Goal: Use online tool/utility: Utilize a website feature to perform a specific function

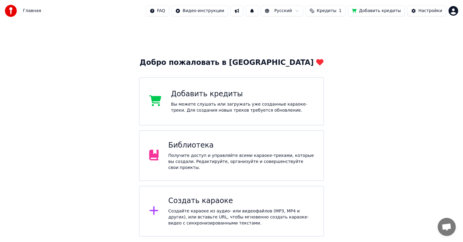
click at [193, 156] on div "Получите доступ и управляйте всеми караоке-треками, которые вы создали. Редакти…" at bounding box center [241, 161] width 146 height 18
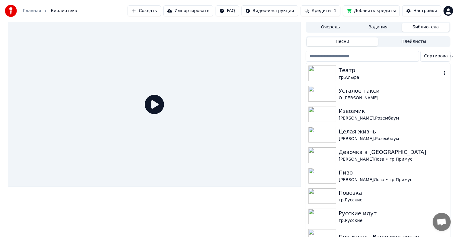
click at [325, 70] on img at bounding box center [322, 73] width 28 height 16
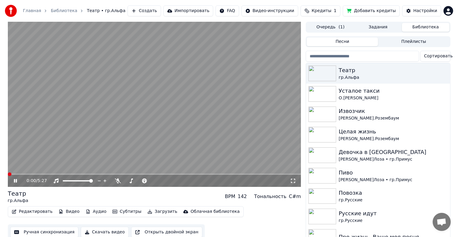
click at [18, 179] on icon at bounding box center [20, 180] width 14 height 5
click at [49, 232] on button "Ручная синхронизация" at bounding box center [44, 231] width 68 height 11
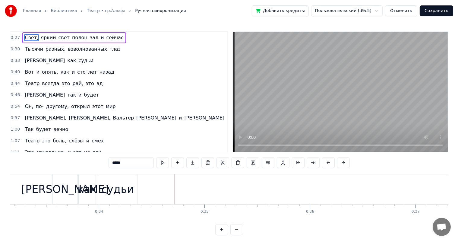
scroll to position [0, 3361]
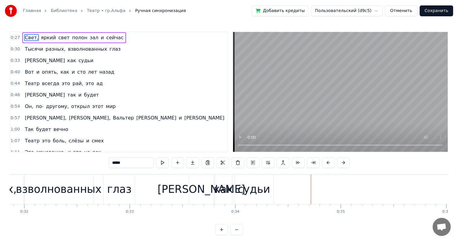
click at [192, 188] on div "[PERSON_NAME]" at bounding box center [202, 189] width 88 height 16
type input "***"
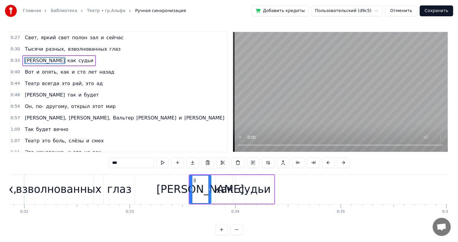
drag, startPoint x: 212, startPoint y: 187, endPoint x: 209, endPoint y: 188, distance: 3.5
click at [209, 188] on icon at bounding box center [209, 189] width 2 height 5
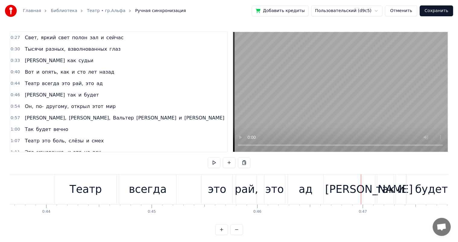
scroll to position [0, 4429]
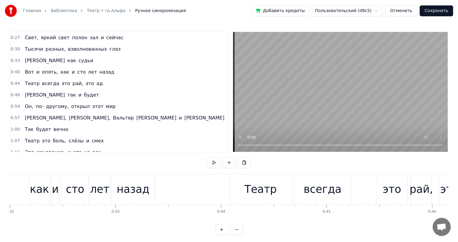
click at [140, 197] on div "назад" at bounding box center [132, 189] width 43 height 30
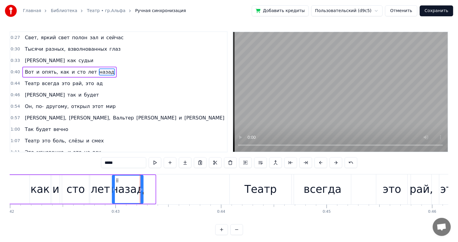
drag, startPoint x: 153, startPoint y: 188, endPoint x: 141, endPoint y: 192, distance: 12.8
click at [141, 192] on div at bounding box center [141, 188] width 2 height 27
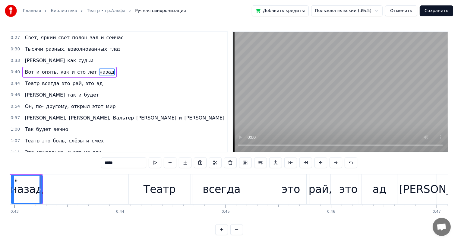
scroll to position [0, 4177]
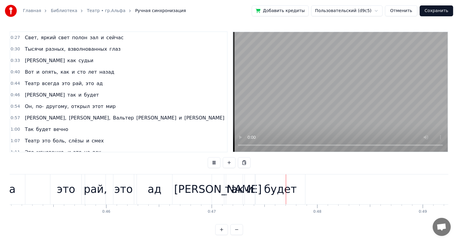
scroll to position [0, 4947]
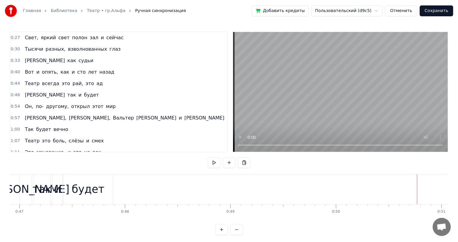
drag, startPoint x: 91, startPoint y: 186, endPoint x: 123, endPoint y: 186, distance: 32.2
click at [91, 186] on div "будет" at bounding box center [88, 189] width 33 height 16
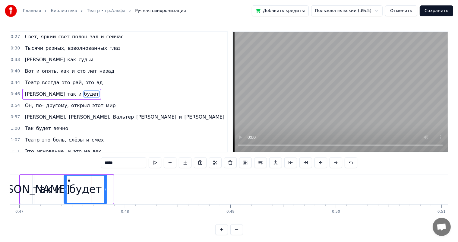
drag, startPoint x: 112, startPoint y: 190, endPoint x: 105, endPoint y: 193, distance: 7.5
click at [105, 193] on div at bounding box center [105, 188] width 2 height 27
click at [54, 184] on div "и" at bounding box center [58, 189] width 10 height 29
type input "*"
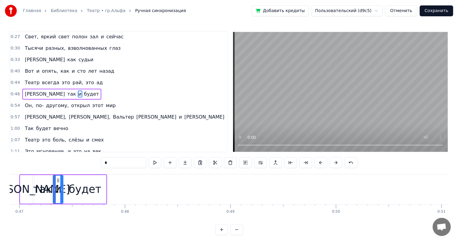
drag, startPoint x: 0, startPoint y: 181, endPoint x: 14, endPoint y: 180, distance: 13.9
click at [1, 181] on div "Главная Библиотека Театр • гр.Альфа Ручная синхронизация Добавить кредиты Польз…" at bounding box center [229, 117] width 458 height 235
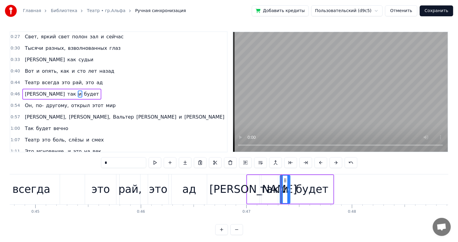
click at [68, 189] on div "Театр всегда это рай, это ад" at bounding box center [73, 189] width 270 height 30
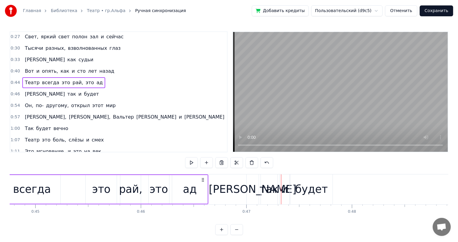
click at [83, 184] on div "Театр всегда это рай, это ад" at bounding box center [73, 189] width 270 height 30
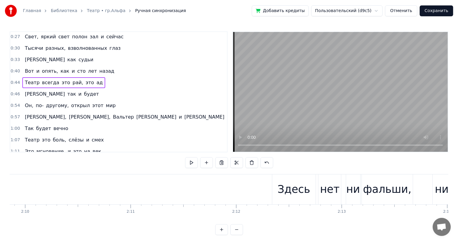
scroll to position [0, 13851]
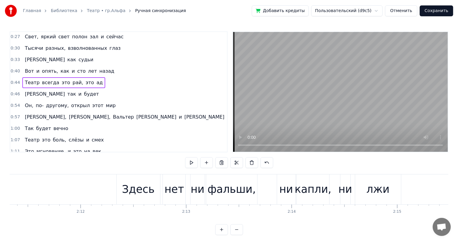
click at [224, 193] on div "фальши," at bounding box center [231, 189] width 48 height 16
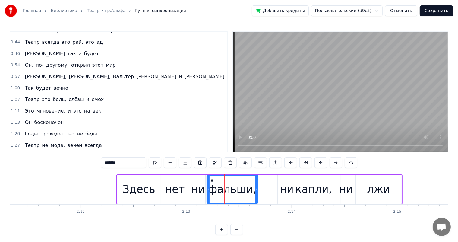
scroll to position [123, 0]
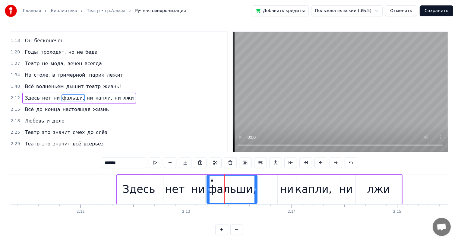
drag, startPoint x: 257, startPoint y: 187, endPoint x: 334, endPoint y: 185, distance: 77.2
click at [256, 189] on icon at bounding box center [255, 189] width 2 height 5
click at [333, 186] on div "Здесь нет ни фальши, ни капли, ни лжи" at bounding box center [259, 189] width 286 height 30
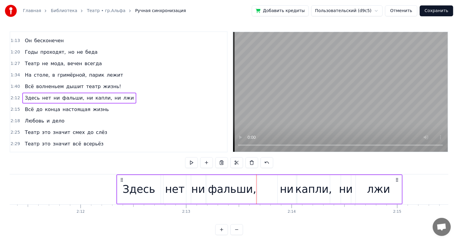
click at [314, 196] on div "капли," at bounding box center [313, 189] width 37 height 16
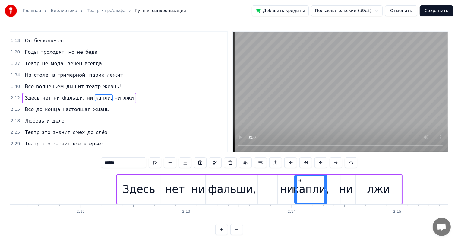
drag, startPoint x: 300, startPoint y: 179, endPoint x: 360, endPoint y: 181, distance: 60.0
click at [298, 182] on icon at bounding box center [299, 180] width 5 height 5
click at [351, 187] on div "ни" at bounding box center [346, 189] width 14 height 16
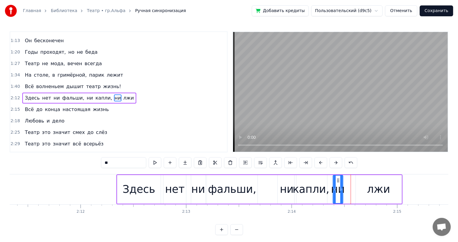
drag, startPoint x: 344, startPoint y: 179, endPoint x: 336, endPoint y: 179, distance: 7.8
click at [336, 179] on icon at bounding box center [337, 180] width 5 height 5
click at [363, 182] on div "лжи" at bounding box center [379, 189] width 46 height 29
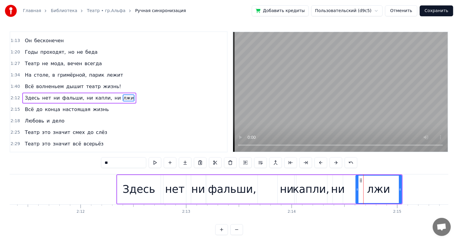
type input "***"
drag, startPoint x: 361, startPoint y: 180, endPoint x: 352, endPoint y: 182, distance: 9.3
click at [352, 182] on icon at bounding box center [351, 180] width 5 height 5
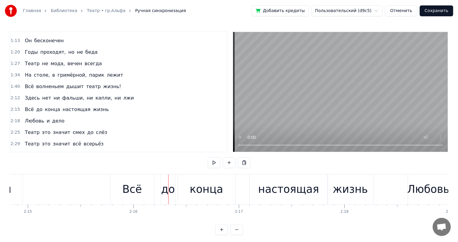
scroll to position [0, 14085]
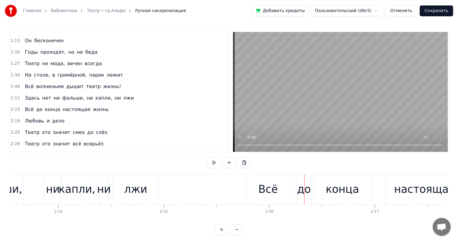
click at [143, 190] on div "лжи" at bounding box center [135, 189] width 23 height 16
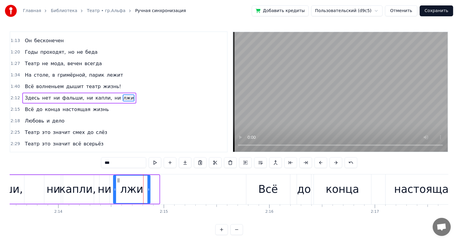
drag, startPoint x: 157, startPoint y: 188, endPoint x: 148, endPoint y: 189, distance: 9.1
click at [148, 189] on icon at bounding box center [148, 189] width 2 height 5
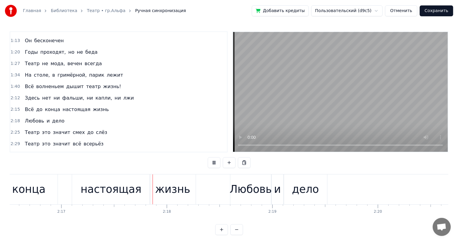
scroll to position [0, 14471]
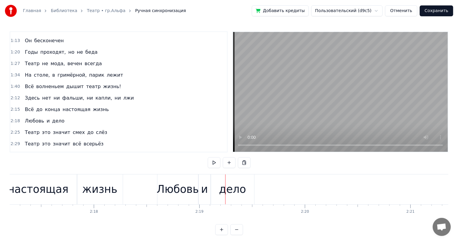
click at [117, 190] on div "жизнь" at bounding box center [100, 189] width 46 height 30
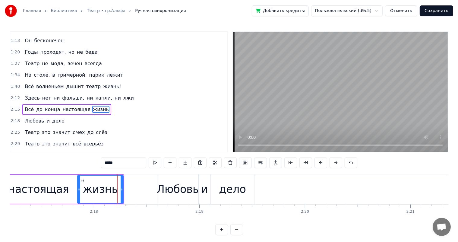
scroll to position [134, 0]
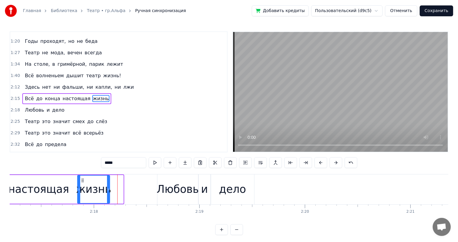
drag, startPoint x: 121, startPoint y: 189, endPoint x: 107, endPoint y: 191, distance: 13.7
click at [107, 191] on div at bounding box center [108, 188] width 2 height 27
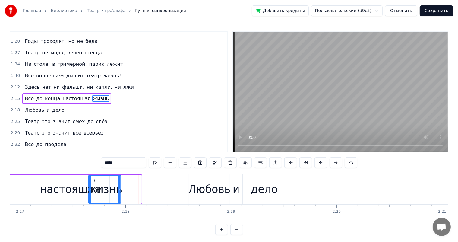
scroll to position [0, 14429]
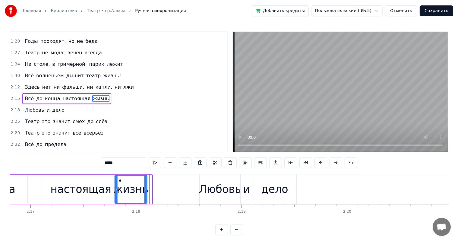
drag, startPoint x: 82, startPoint y: 177, endPoint x: 119, endPoint y: 182, distance: 37.7
click at [119, 182] on div "жизнь" at bounding box center [131, 188] width 32 height 27
click at [78, 187] on div "настоящая" at bounding box center [80, 189] width 61 height 16
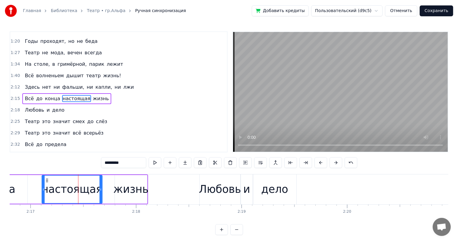
drag, startPoint x: 118, startPoint y: 187, endPoint x: 100, endPoint y: 188, distance: 17.8
click at [100, 188] on icon at bounding box center [100, 189] width 2 height 5
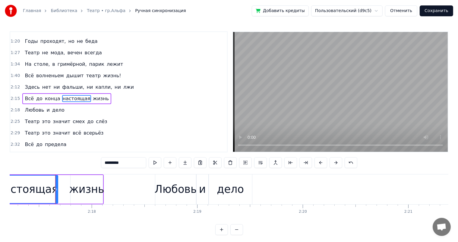
scroll to position [0, 14143]
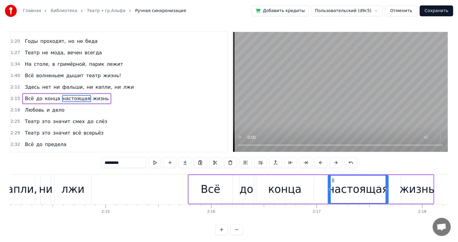
click at [276, 191] on div "конца" at bounding box center [284, 189] width 33 height 16
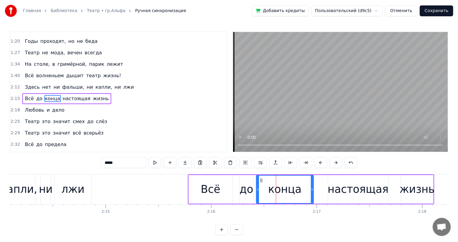
click at [313, 183] on div "конца" at bounding box center [285, 189] width 58 height 29
drag, startPoint x: 311, startPoint y: 187, endPoint x: 351, endPoint y: 187, distance: 40.1
click at [304, 189] on icon at bounding box center [304, 189] width 2 height 5
click at [351, 187] on div "настоящая" at bounding box center [358, 189] width 61 height 16
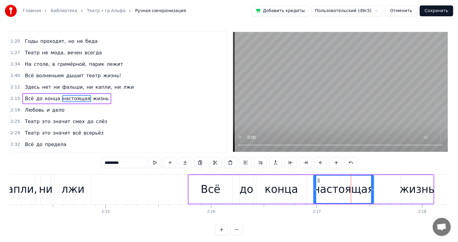
drag, startPoint x: 331, startPoint y: 178, endPoint x: 317, endPoint y: 182, distance: 15.0
click at [317, 182] on div "настоящая" at bounding box center [344, 188] width 60 height 27
click at [419, 187] on div "жизнь" at bounding box center [416, 189] width 35 height 16
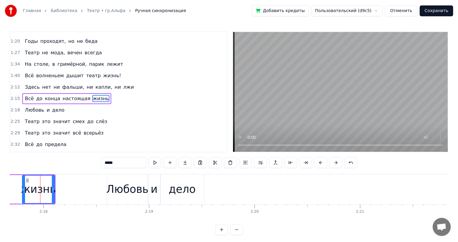
scroll to position [0, 14138]
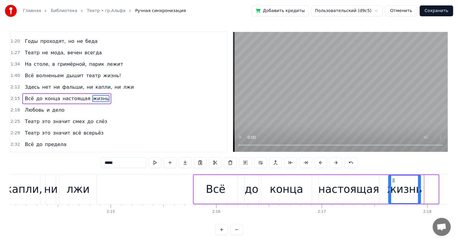
drag, startPoint x: 410, startPoint y: 179, endPoint x: 392, endPoint y: 182, distance: 18.0
click at [392, 182] on div "жизнь" at bounding box center [404, 188] width 32 height 27
click at [229, 184] on div "Всё" at bounding box center [216, 189] width 44 height 29
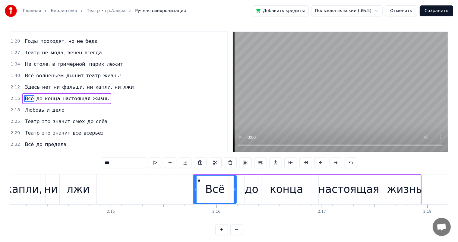
click at [234, 190] on icon at bounding box center [235, 189] width 2 height 5
click at [254, 187] on div "до" at bounding box center [251, 189] width 14 height 16
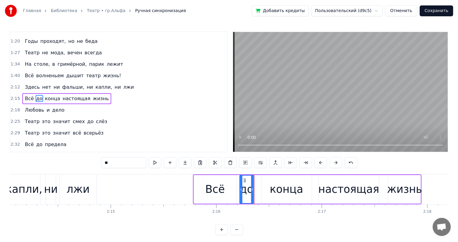
drag, startPoint x: 250, startPoint y: 178, endPoint x: 245, endPoint y: 179, distance: 4.6
click at [245, 179] on icon at bounding box center [244, 180] width 5 height 5
click at [286, 190] on div "конца" at bounding box center [286, 189] width 33 height 16
type input "*****"
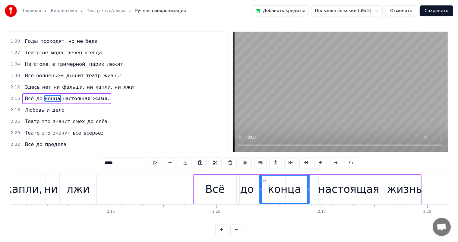
click at [264, 181] on icon at bounding box center [264, 180] width 5 height 5
drag, startPoint x: 308, startPoint y: 190, endPoint x: 303, endPoint y: 193, distance: 4.9
click at [303, 193] on div at bounding box center [304, 188] width 2 height 27
